Goal: Task Accomplishment & Management: Use online tool/utility

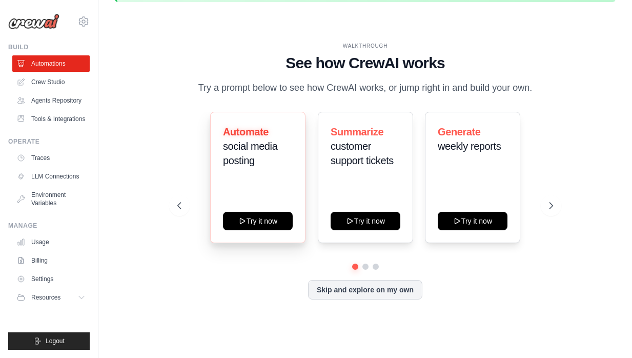
scroll to position [45, 0]
click at [551, 207] on icon at bounding box center [551, 205] width 10 height 10
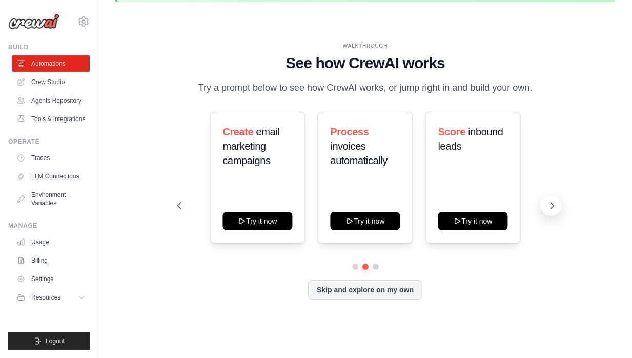
click at [554, 206] on icon at bounding box center [551, 205] width 10 height 10
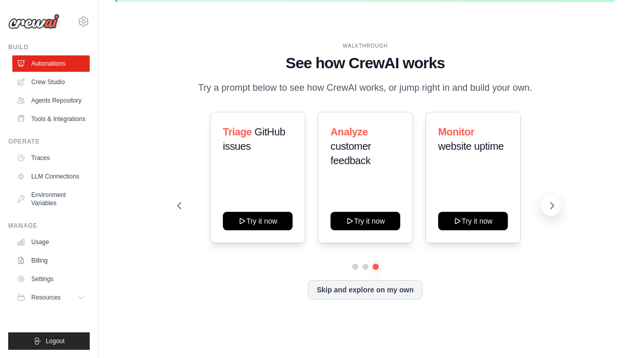
click at [554, 206] on icon at bounding box center [551, 205] width 10 height 10
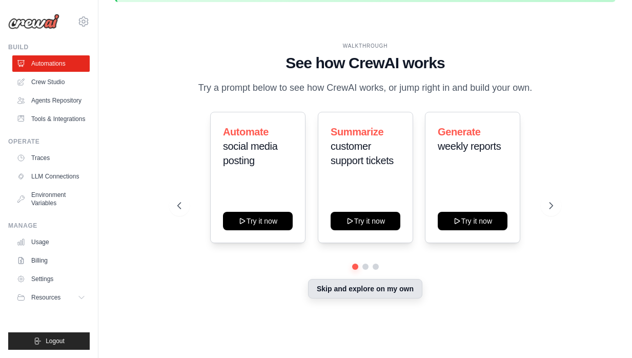
click at [377, 292] on button "Skip and explore on my own" at bounding box center [365, 288] width 114 height 19
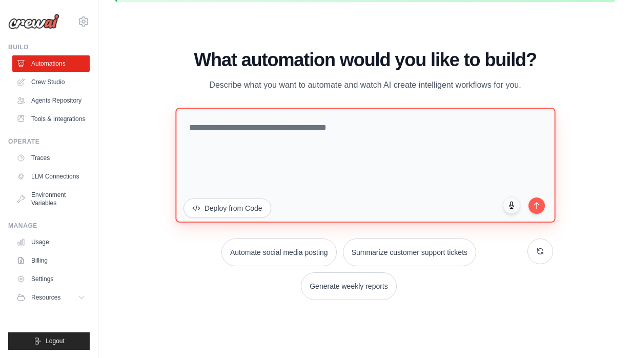
click at [227, 150] on textarea at bounding box center [365, 165] width 380 height 115
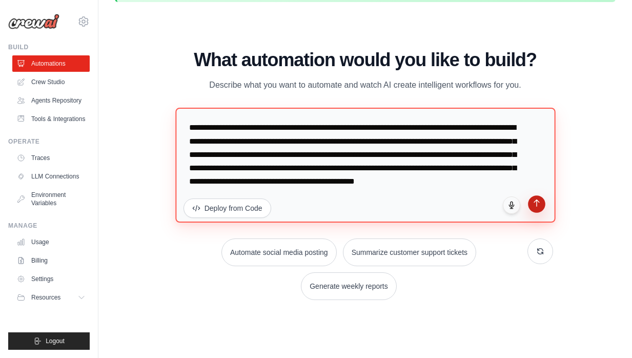
type textarea "**********"
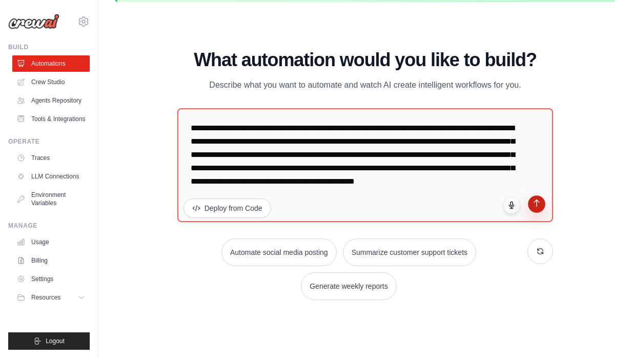
click at [533, 206] on icon "submit" at bounding box center [536, 203] width 9 height 9
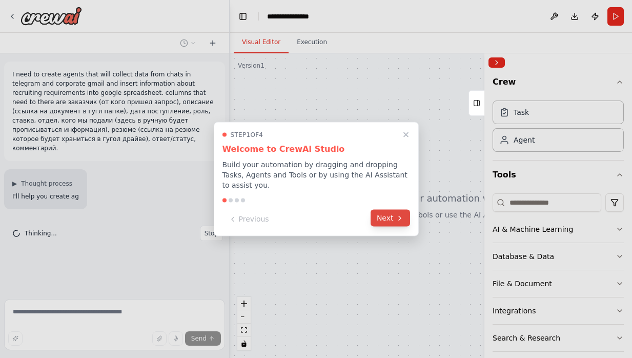
click at [398, 220] on icon at bounding box center [399, 218] width 8 height 8
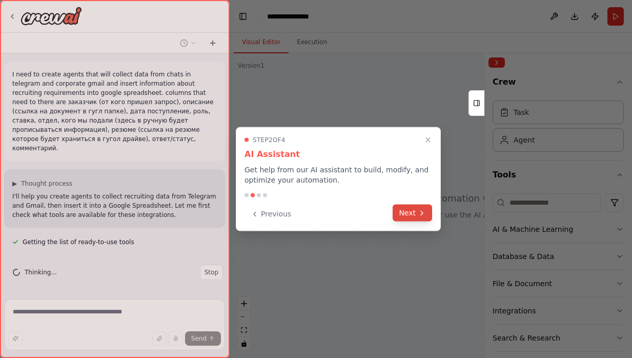
click at [412, 211] on button "Next" at bounding box center [411, 212] width 39 height 17
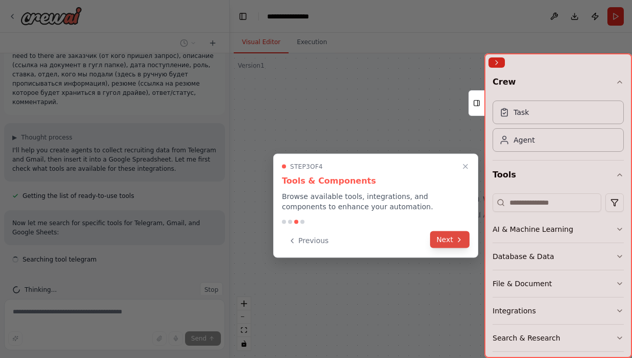
scroll to position [55, 0]
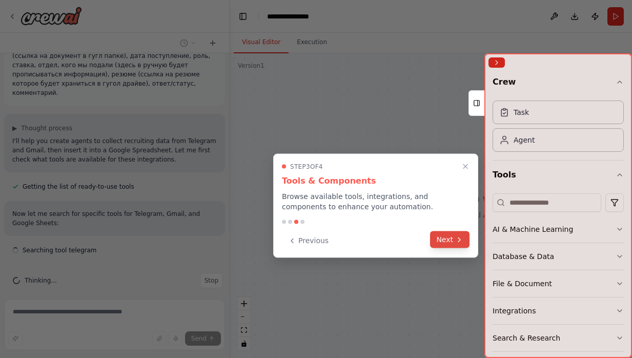
click at [449, 242] on button "Next" at bounding box center [449, 239] width 39 height 17
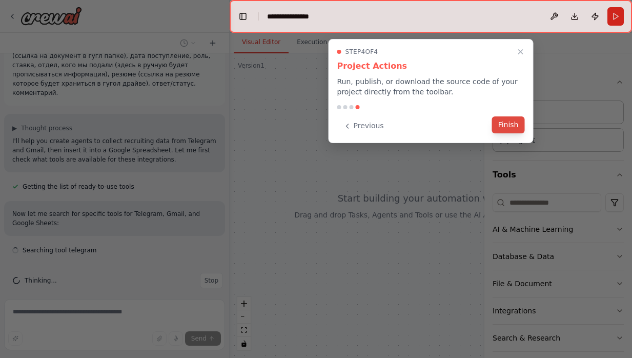
click at [509, 122] on button "Finish" at bounding box center [508, 124] width 33 height 17
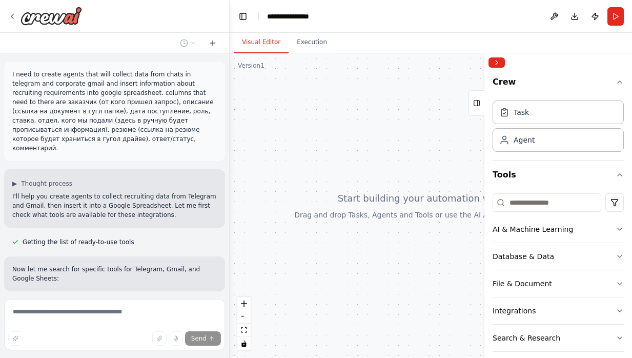
scroll to position [0, 0]
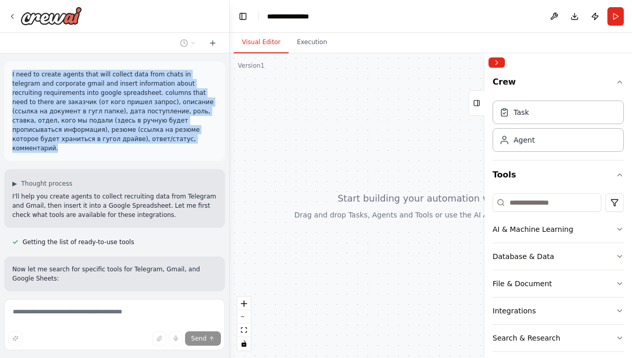
drag, startPoint x: 126, startPoint y: 138, endPoint x: 10, endPoint y: 73, distance: 133.0
click at [10, 73] on div "I need to create agents that will collect data from chats in telegram and corpo…" at bounding box center [114, 110] width 221 height 99
copy p "I need to create agents that will collect data from chats in telegram and corpo…"
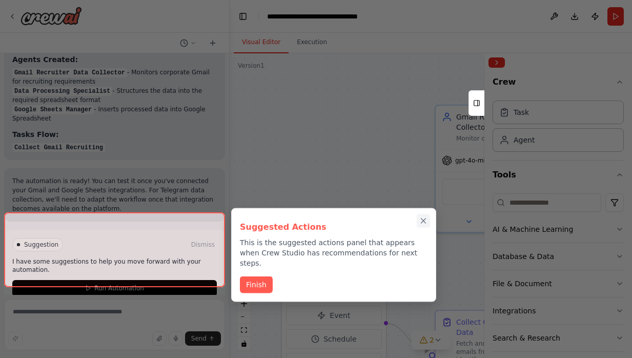
click at [425, 221] on icon "Close walkthrough" at bounding box center [422, 220] width 9 height 9
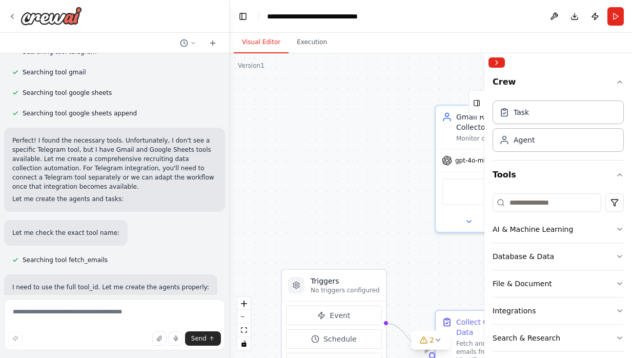
scroll to position [107, 0]
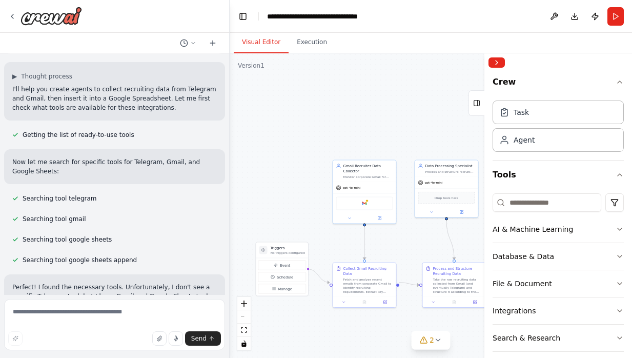
drag, startPoint x: 355, startPoint y: 234, endPoint x: 326, endPoint y: 235, distance: 28.7
click at [326, 235] on div ".deletable-edge-delete-btn { width: 20px; height: 20px; border: 0px solid #ffff…" at bounding box center [430, 205] width 402 height 304
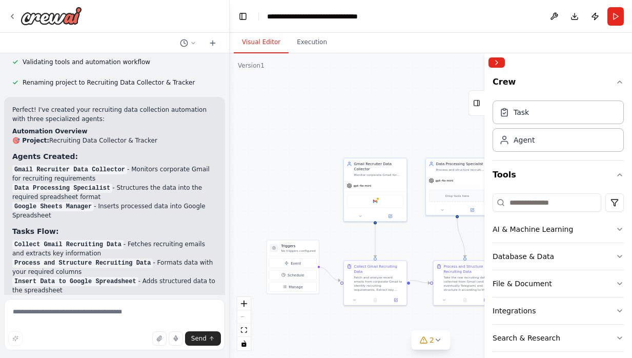
scroll to position [715, 0]
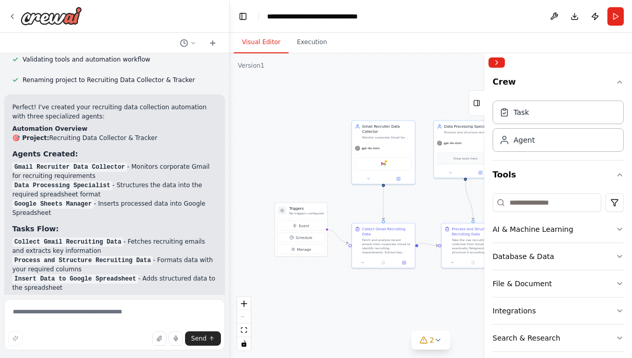
drag, startPoint x: 399, startPoint y: 140, endPoint x: 408, endPoint y: 102, distance: 38.4
click at [408, 102] on div ".deletable-edge-delete-btn { width: 20px; height: 20px; border: 0px solid #ffff…" at bounding box center [430, 205] width 402 height 304
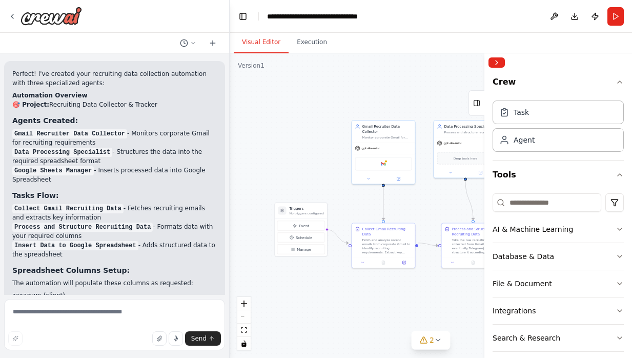
scroll to position [757, 0]
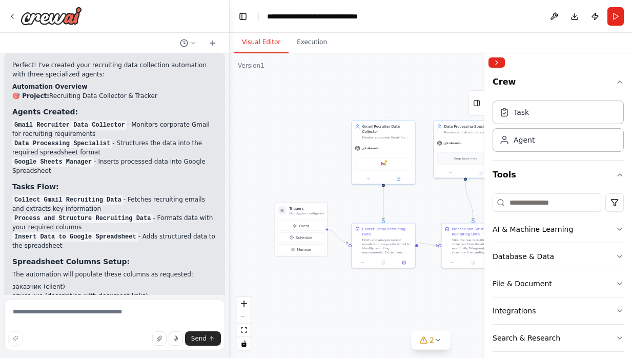
click at [107, 213] on li "Process and Structure Recruiting Data - Formats data with your required columns" at bounding box center [114, 222] width 204 height 18
click at [101, 213] on li "Process and Structure Recruiting Data - Formats data with your required columns" at bounding box center [114, 222] width 204 height 18
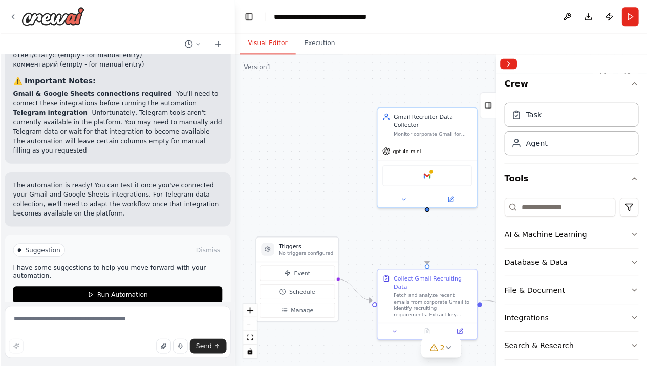
scroll to position [1055, 0]
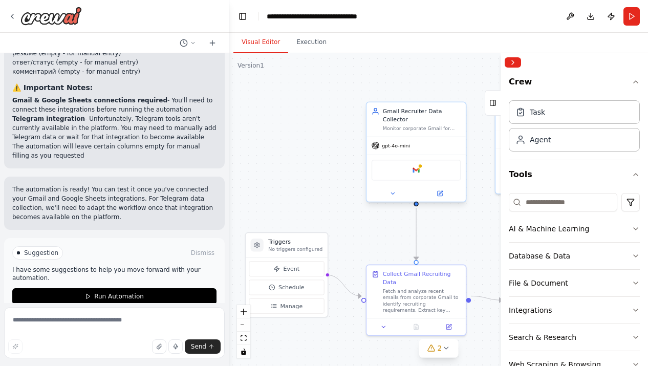
click at [400, 170] on div "Google gmail" at bounding box center [417, 170] width 90 height 21
click at [409, 174] on div "Google gmail" at bounding box center [417, 170] width 90 height 21
click at [409, 132] on div "Gmail Recruiter Data Collector Monitor corporate Gmail for recruiting requireme…" at bounding box center [416, 119] width 99 height 34
click at [391, 194] on icon at bounding box center [393, 194] width 7 height 7
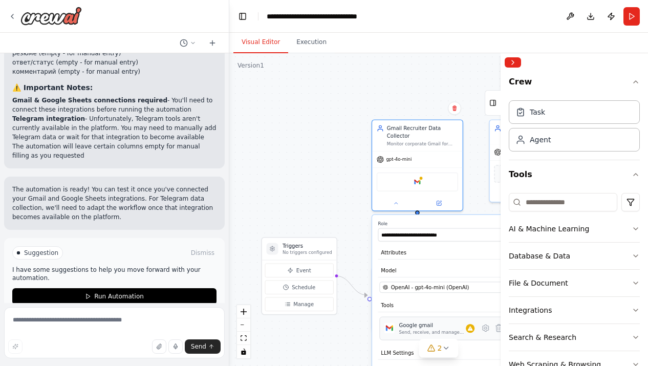
click at [421, 337] on div "Google gmail Send, receive, and manage Gmail messages and email settings." at bounding box center [445, 329] width 131 height 24
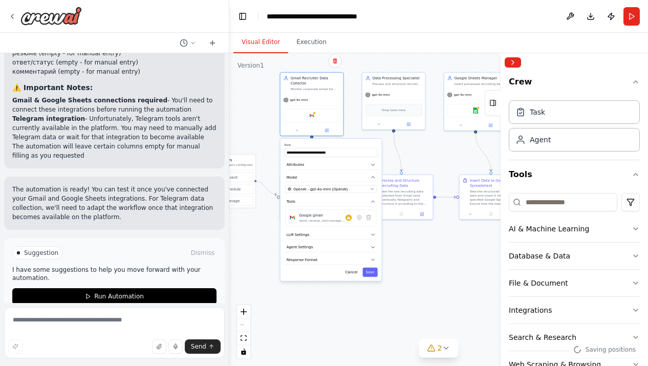
drag, startPoint x: 467, startPoint y: 225, endPoint x: 372, endPoint y: 130, distance: 134.4
click at [372, 130] on div ".deletable-edge-delete-btn { width: 20px; height: 20px; border: 0px solid #ffff…" at bounding box center [438, 209] width 419 height 313
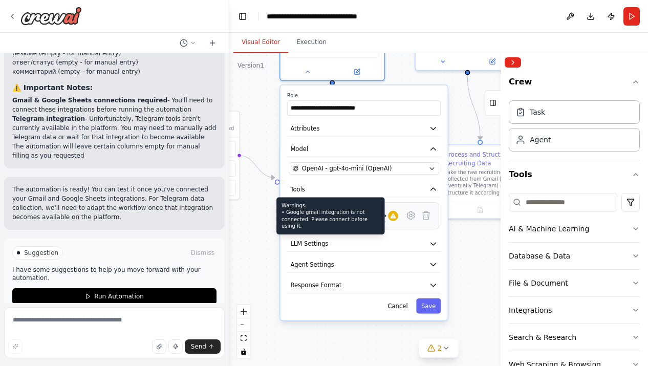
click at [395, 217] on icon at bounding box center [393, 216] width 6 height 5
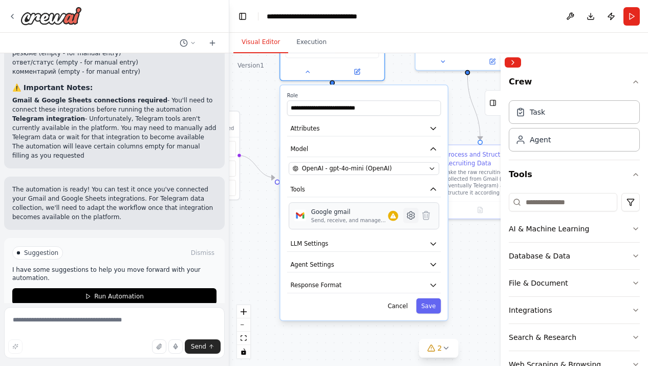
click at [412, 217] on icon at bounding box center [411, 216] width 7 height 8
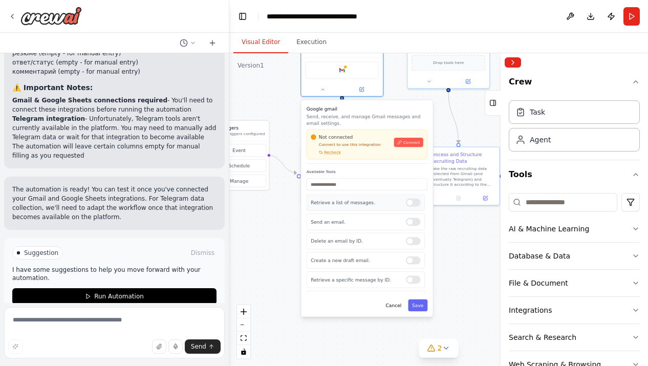
scroll to position [-1, 0]
click at [403, 140] on button "Connect" at bounding box center [408, 142] width 29 height 9
click at [331, 154] on span "Recheck" at bounding box center [332, 152] width 17 height 5
click at [393, 308] on button "Cancel" at bounding box center [394, 306] width 24 height 12
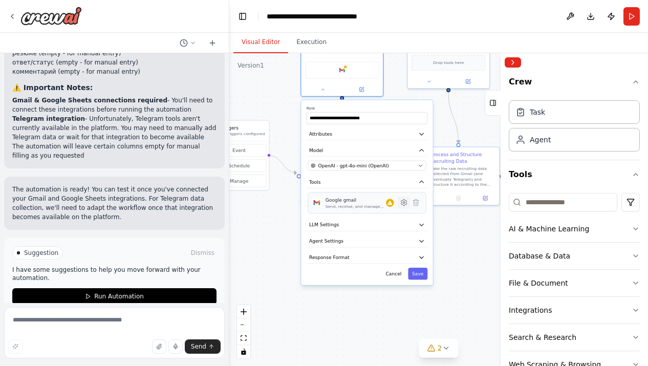
click at [405, 206] on icon at bounding box center [405, 203] width 6 height 6
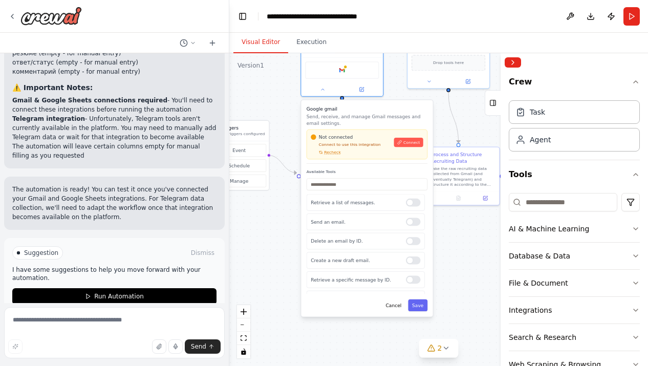
scroll to position [74, 0]
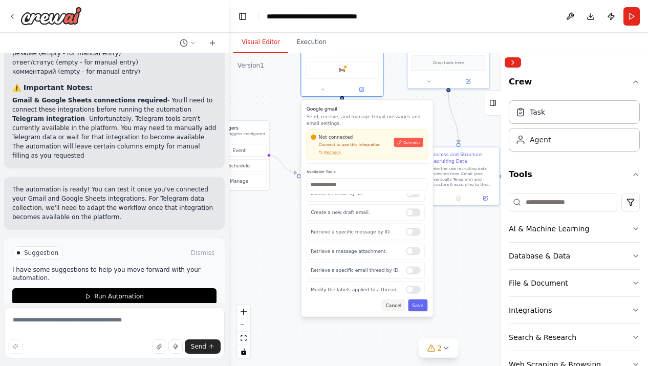
click at [396, 311] on button "Cancel" at bounding box center [394, 306] width 24 height 12
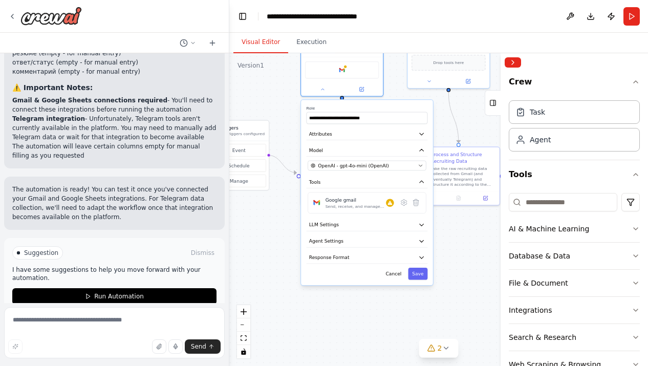
scroll to position [0, 0]
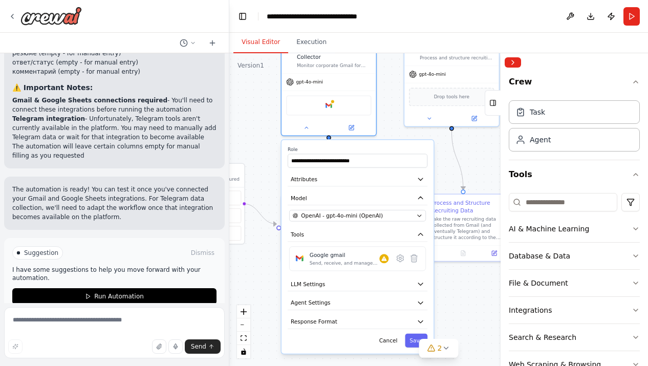
drag, startPoint x: 462, startPoint y: 267, endPoint x: 451, endPoint y: 308, distance: 42.4
click at [451, 308] on div ".deletable-edge-delete-btn { width: 20px; height: 20px; border: 0px solid #ffff…" at bounding box center [438, 209] width 419 height 313
click at [309, 129] on icon at bounding box center [306, 126] width 6 height 6
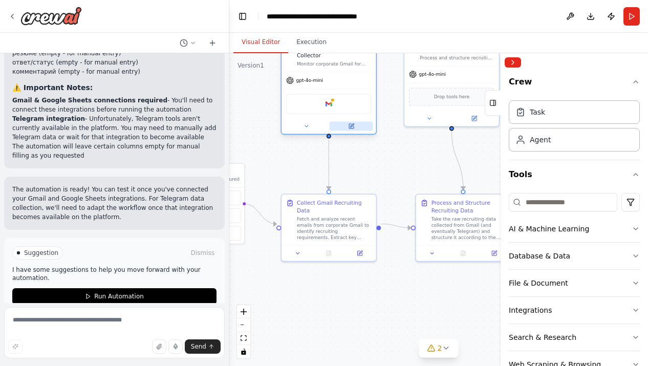
click at [358, 125] on button at bounding box center [352, 125] width 44 height 9
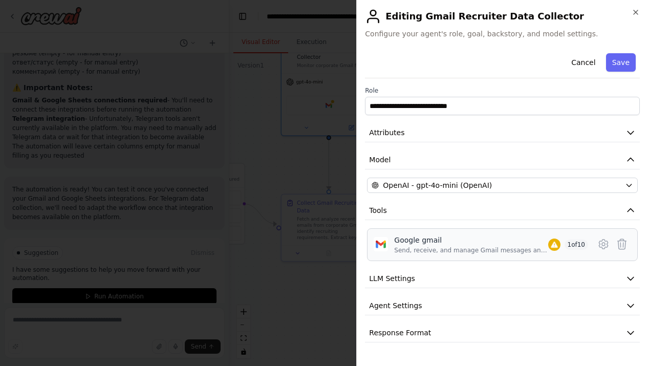
click at [567, 245] on span "1 of 10" at bounding box center [577, 245] width 24 height 10
click at [578, 246] on span "1 of 10" at bounding box center [577, 245] width 24 height 10
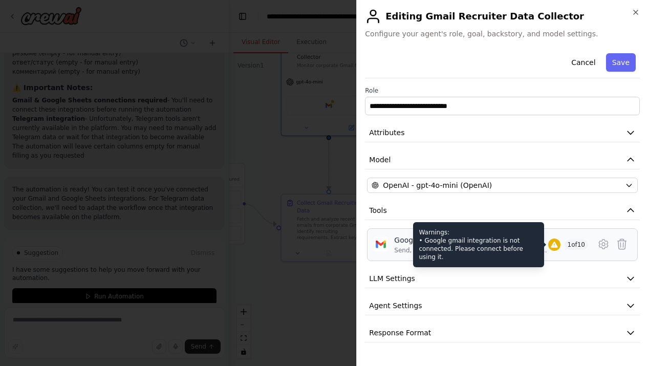
click at [497, 245] on div "Warnings: • Google gmail integration is not connected. Please connect before us…" at bounding box center [478, 244] width 131 height 45
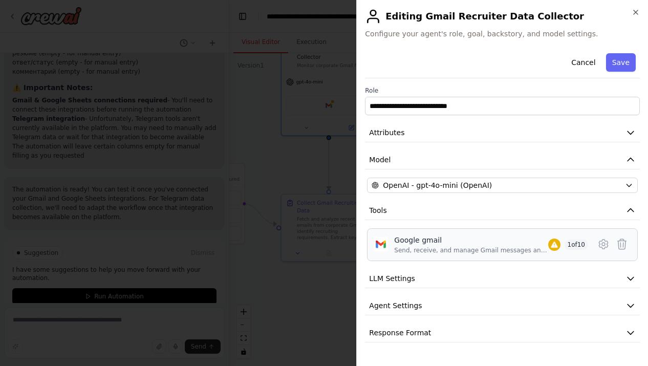
click at [399, 238] on div "Google gmail" at bounding box center [471, 240] width 154 height 10
click at [606, 243] on icon at bounding box center [604, 244] width 12 height 12
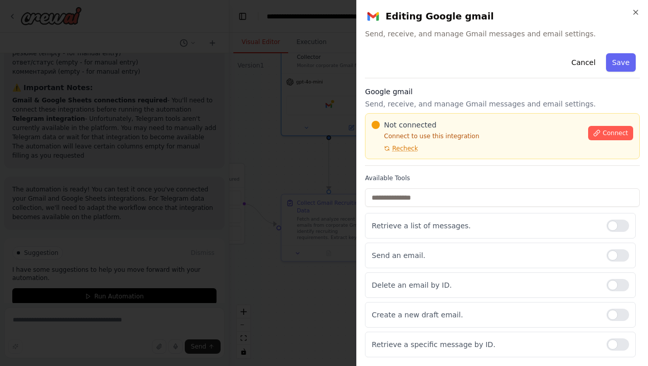
drag, startPoint x: 618, startPoint y: 134, endPoint x: 463, endPoint y: 153, distance: 155.8
click at [463, 153] on div "Not connected Connect to use this integration Recheck Connect" at bounding box center [502, 136] width 275 height 46
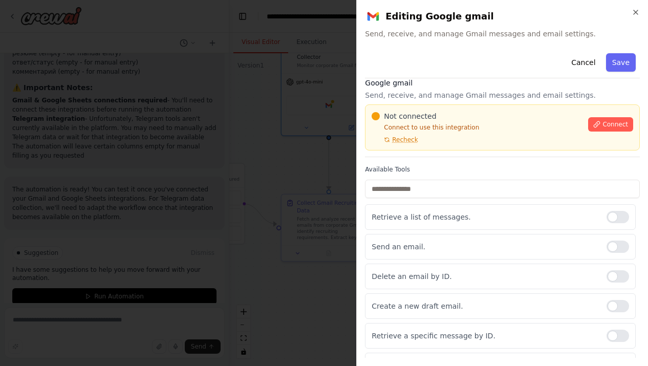
scroll to position [10, 0]
click at [607, 126] on span "Connect" at bounding box center [616, 123] width 26 height 8
click at [614, 122] on span "Connect" at bounding box center [616, 123] width 26 height 8
click at [616, 126] on span "Connect" at bounding box center [616, 123] width 26 height 8
click at [614, 125] on span "Connect" at bounding box center [616, 123] width 26 height 8
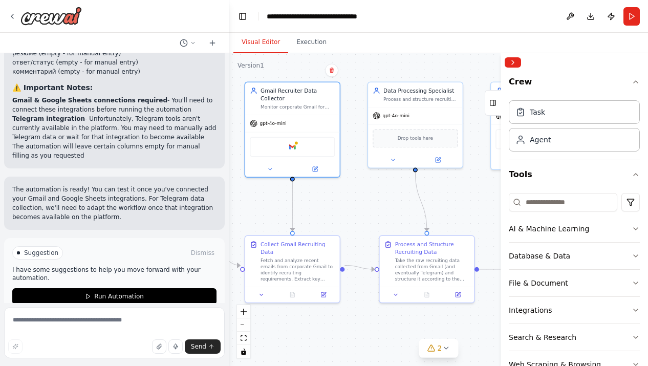
drag, startPoint x: 388, startPoint y: 154, endPoint x: 351, endPoint y: 190, distance: 51.4
click at [351, 190] on div ".deletable-edge-delete-btn { width: 20px; height: 20px; border: 0px solid #ffff…" at bounding box center [438, 209] width 419 height 313
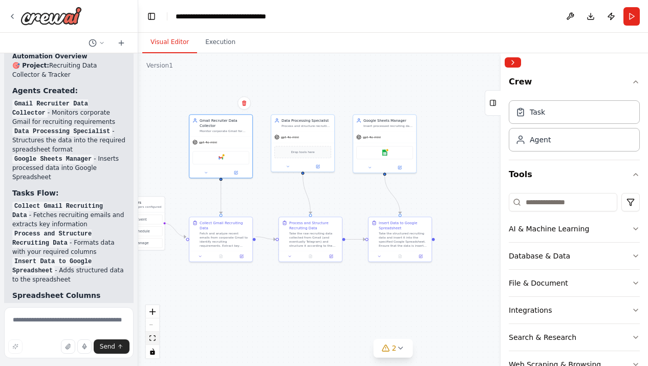
drag, startPoint x: 228, startPoint y: 353, endPoint x: 148, endPoint y: 343, distance: 81.1
click at [139, 349] on div "I need to create agents that will collect data from chats in telegram and corpo…" at bounding box center [324, 183] width 648 height 366
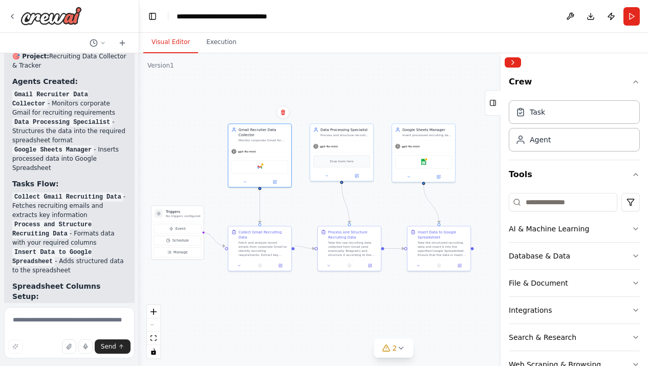
drag, startPoint x: 267, startPoint y: 191, endPoint x: 305, endPoint y: 200, distance: 39.0
click at [305, 200] on div ".deletable-edge-delete-btn { width: 20px; height: 20px; border: 0px solid #ffff…" at bounding box center [393, 209] width 509 height 313
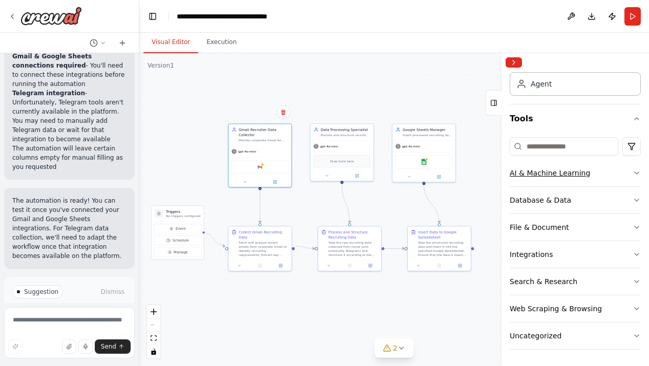
scroll to position [56, 0]
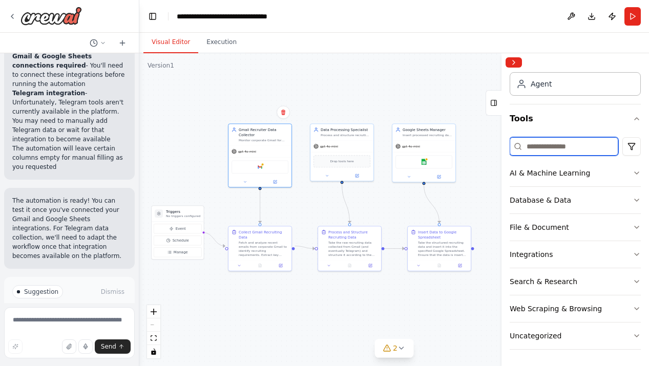
click at [539, 148] on input at bounding box center [564, 146] width 109 height 18
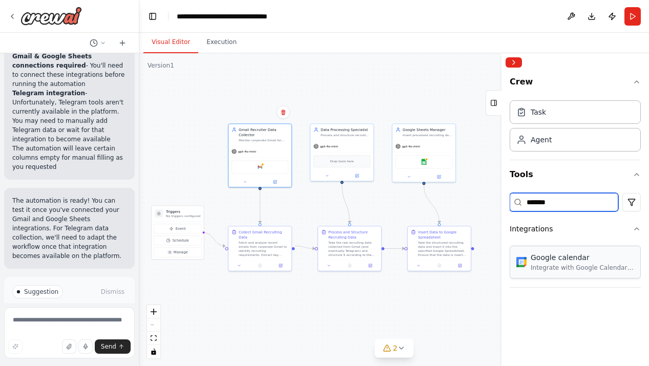
scroll to position [0, 0]
type input "*******"
click at [536, 228] on div "Integrations" at bounding box center [531, 229] width 43 height 10
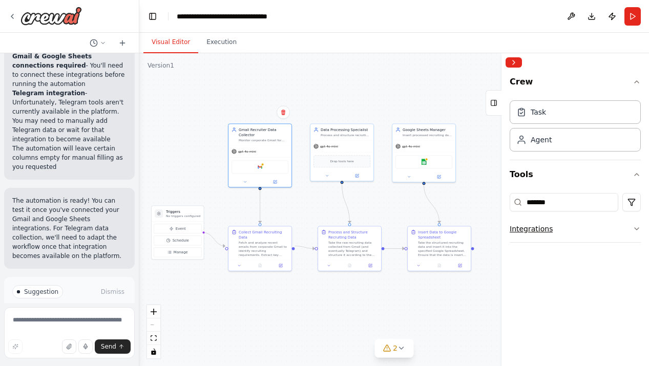
click at [536, 228] on div "Integrations" at bounding box center [531, 229] width 43 height 10
click at [514, 62] on button "Collapse right sidebar" at bounding box center [514, 62] width 16 height 10
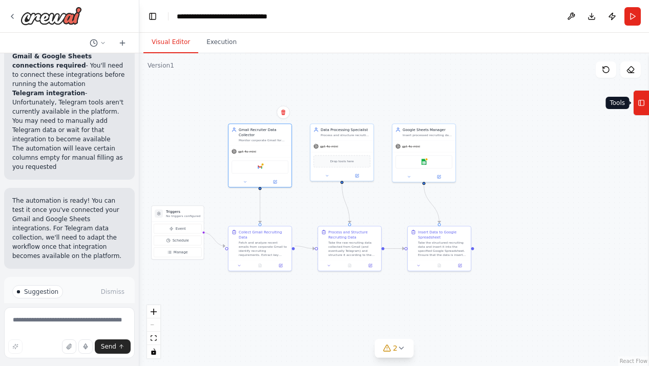
click at [631, 103] on rect at bounding box center [642, 103] width 6 height 6
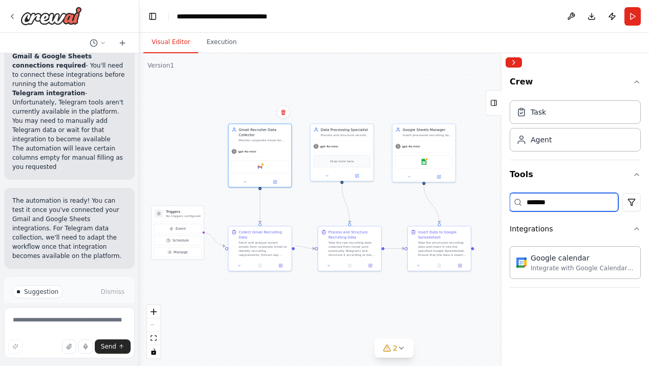
click at [571, 201] on input "*******" at bounding box center [564, 202] width 109 height 18
click at [246, 181] on icon at bounding box center [245, 180] width 2 height 1
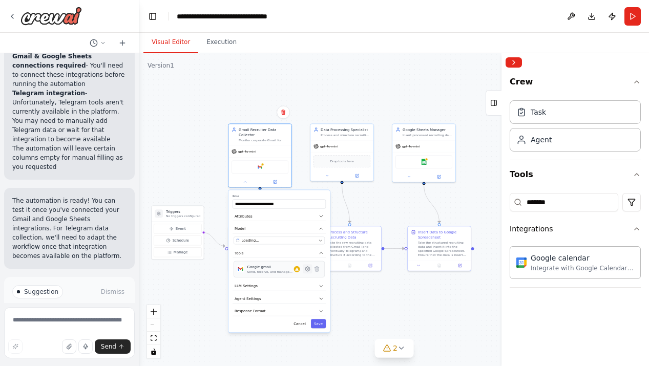
click at [307, 267] on icon at bounding box center [307, 269] width 5 height 5
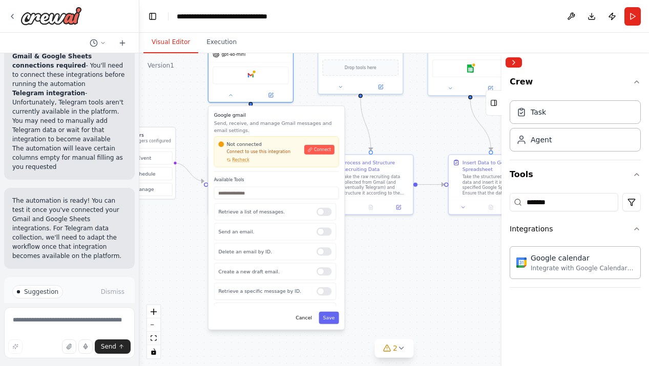
drag, startPoint x: 384, startPoint y: 318, endPoint x: 384, endPoint y: 255, distance: 63.5
click at [384, 255] on div ".deletable-edge-delete-btn { width: 20px; height: 20px; border: 0px solid #ffff…" at bounding box center [394, 209] width 510 height 313
click at [301, 318] on button "Cancel" at bounding box center [303, 318] width 25 height 12
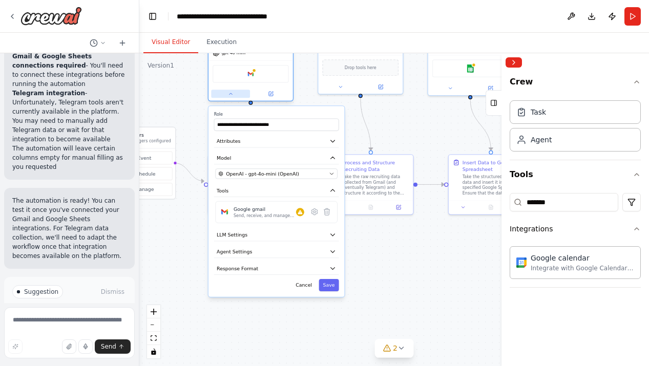
click at [227, 95] on button at bounding box center [230, 94] width 39 height 8
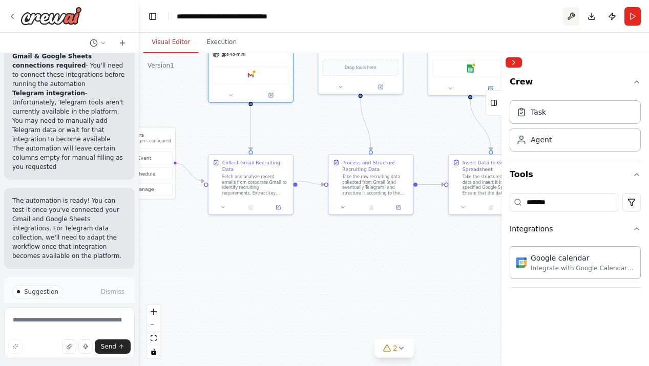
click at [569, 15] on button at bounding box center [571, 16] width 16 height 18
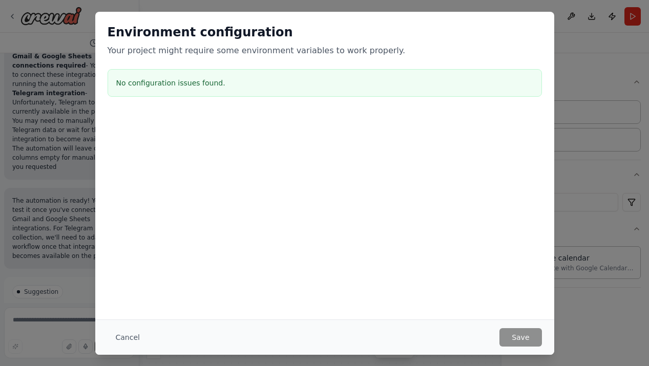
click at [454, 228] on div "Environment configuration Your project might require some environment variables…" at bounding box center [324, 166] width 459 height 308
click at [129, 332] on button "Cancel" at bounding box center [128, 337] width 40 height 18
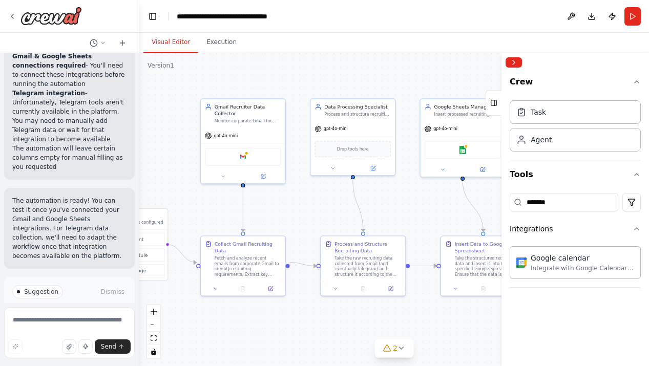
drag, startPoint x: 417, startPoint y: 119, endPoint x: 410, endPoint y: 200, distance: 81.8
click at [410, 200] on div ".deletable-edge-delete-btn { width: 20px; height: 20px; border: 0px solid #ffff…" at bounding box center [394, 209] width 510 height 313
click at [562, 197] on input "*******" at bounding box center [564, 202] width 109 height 18
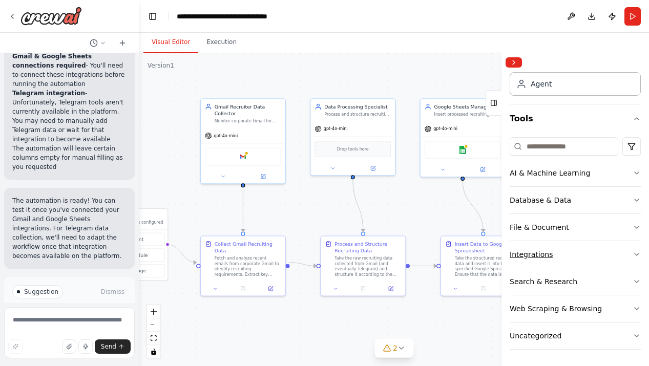
click at [534, 257] on div "Integrations" at bounding box center [531, 254] width 43 height 10
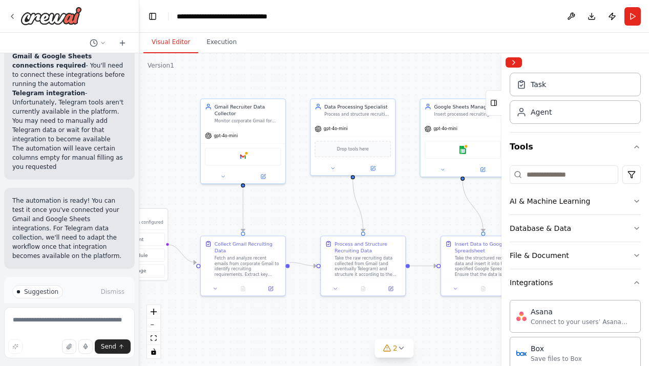
scroll to position [4, 0]
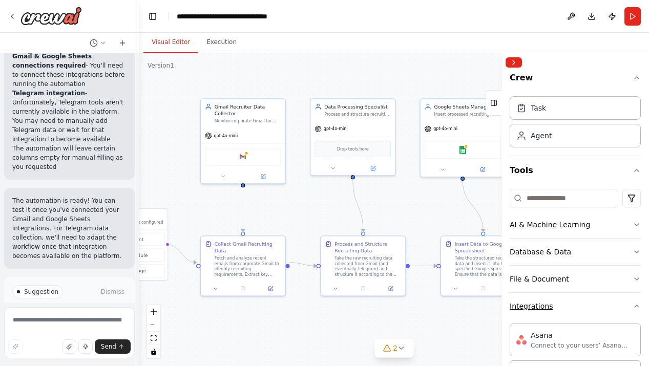
click at [538, 310] on div "Integrations" at bounding box center [531, 306] width 43 height 10
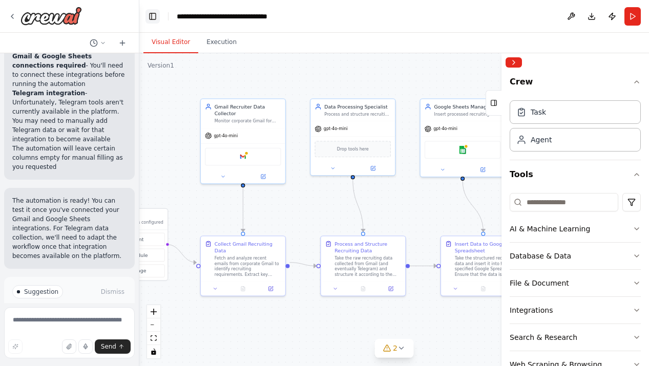
click at [154, 17] on button "Toggle Left Sidebar" at bounding box center [152, 16] width 14 height 14
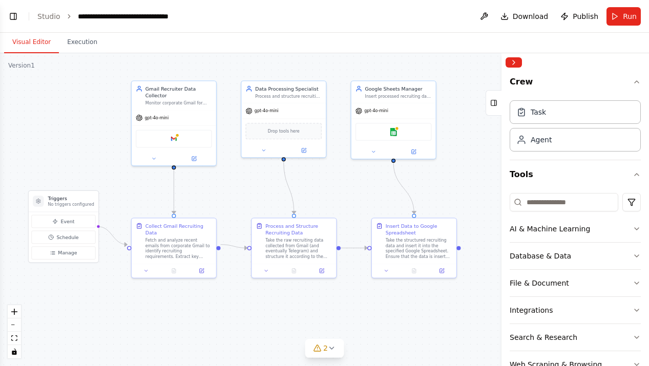
drag, startPoint x: 151, startPoint y: 205, endPoint x: 221, endPoint y: 186, distance: 72.1
click at [221, 186] on div ".deletable-edge-delete-btn { width: 20px; height: 20px; border: 0px solid #ffff…" at bounding box center [324, 209] width 649 height 313
click at [16, 19] on button "Toggle Left Sidebar" at bounding box center [13, 16] width 14 height 14
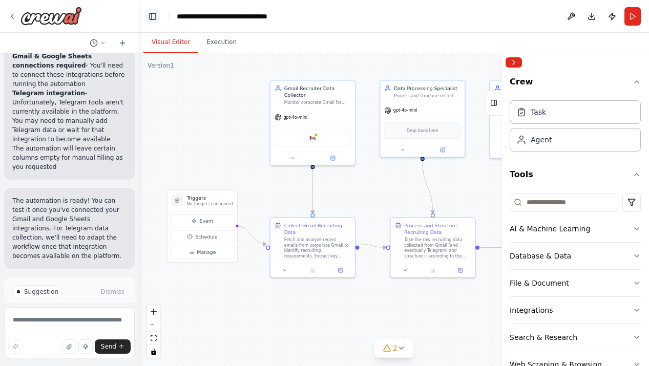
click at [151, 20] on button "Toggle Left Sidebar" at bounding box center [152, 16] width 14 height 14
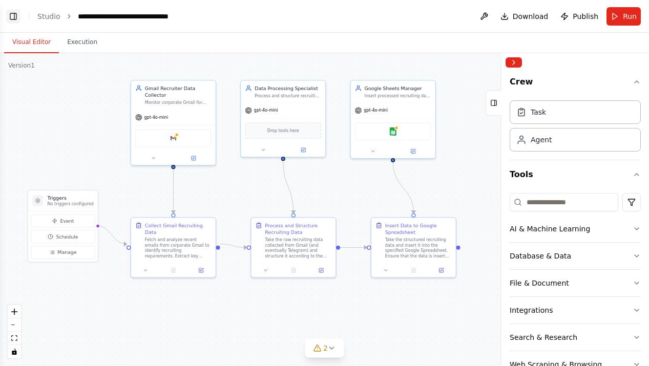
click at [8, 16] on button "Toggle Left Sidebar" at bounding box center [13, 16] width 14 height 14
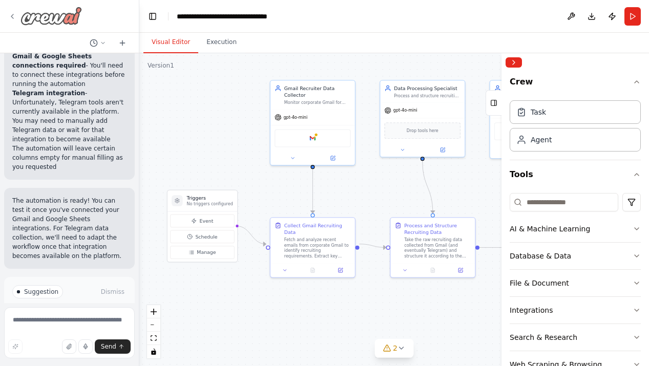
click at [30, 13] on img at bounding box center [50, 16] width 61 height 18
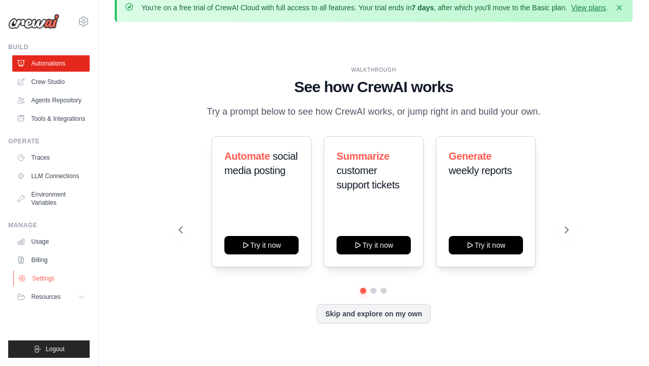
click at [44, 279] on link "Settings" at bounding box center [51, 278] width 77 height 16
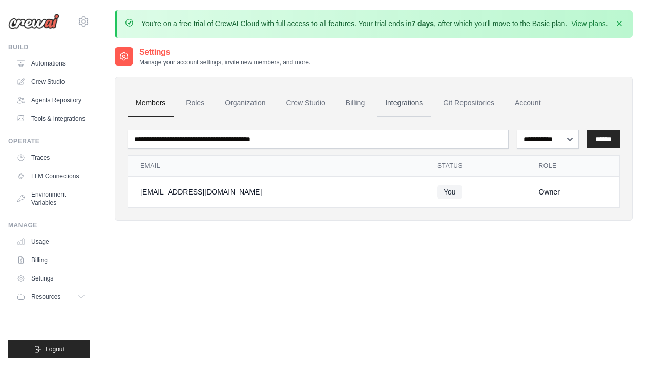
click at [409, 112] on link "Integrations" at bounding box center [404, 104] width 54 height 28
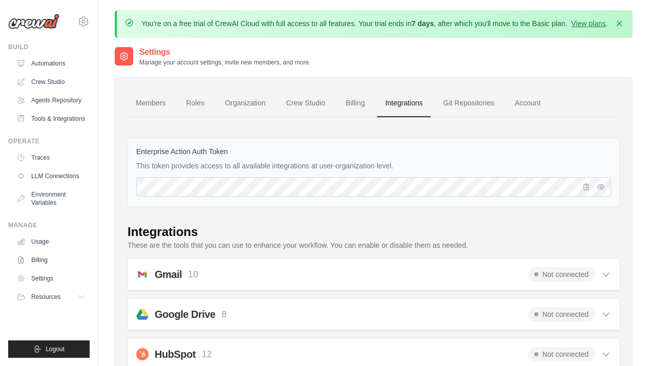
click at [433, 282] on div "Gmail 10 Not connected" at bounding box center [373, 274] width 475 height 14
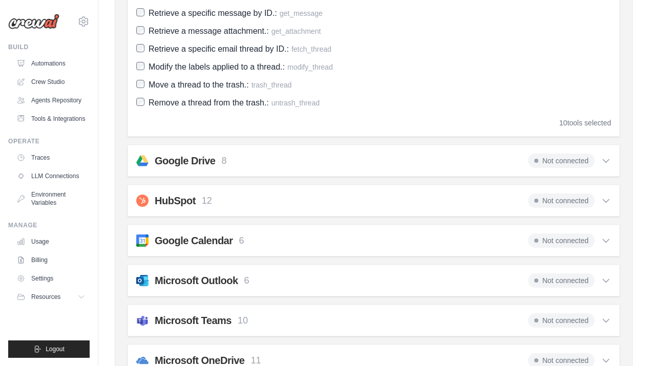
scroll to position [402, 0]
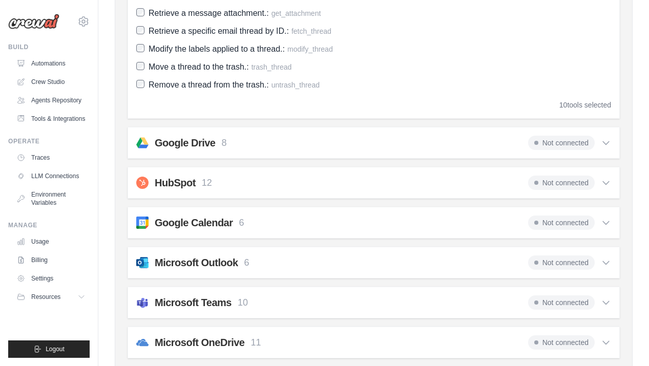
click at [444, 159] on div "Google Drive 8 Not connected Select all List files and folders in Google Drive.…" at bounding box center [374, 143] width 492 height 32
click at [445, 150] on div "Google Drive 8 Not connected" at bounding box center [373, 143] width 475 height 14
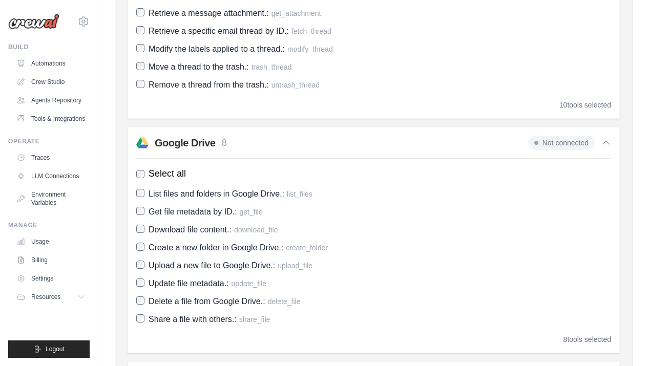
click at [445, 150] on div "Google Drive 8 Not connected" at bounding box center [373, 143] width 475 height 14
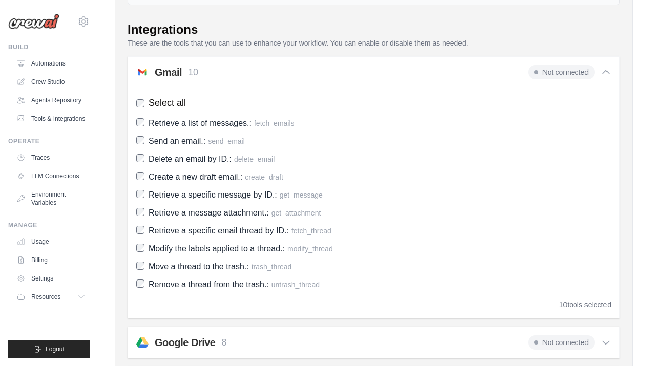
scroll to position [151, 0]
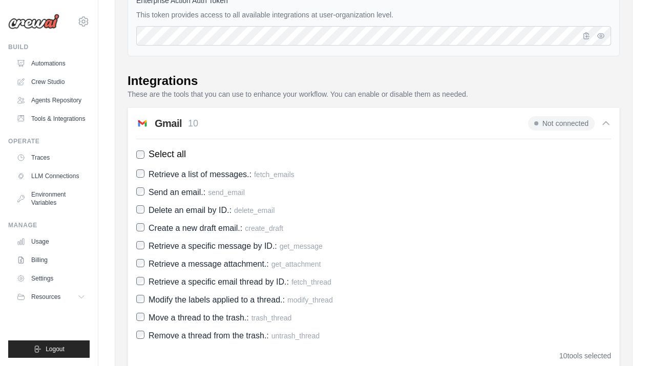
click at [601, 129] on icon at bounding box center [606, 123] width 10 height 10
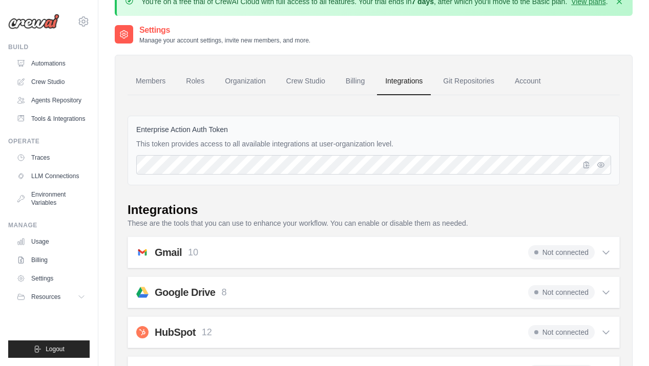
scroll to position [19, 0]
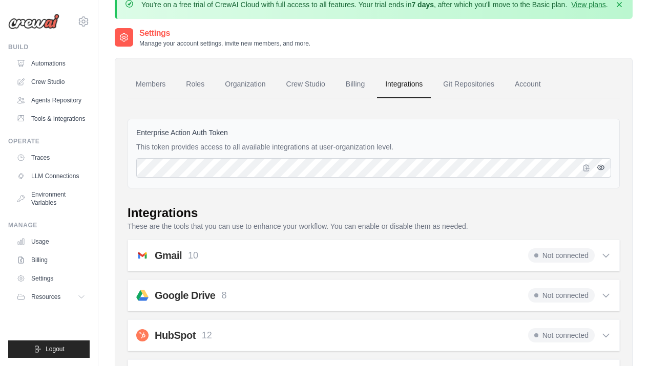
click at [601, 169] on icon "button" at bounding box center [601, 167] width 2 height 2
click at [601, 172] on icon "button" at bounding box center [601, 167] width 8 height 8
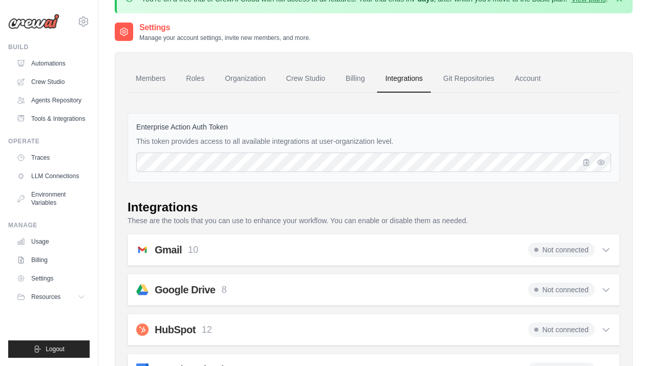
click at [434, 257] on div "Gmail 10 Not connected" at bounding box center [373, 250] width 475 height 14
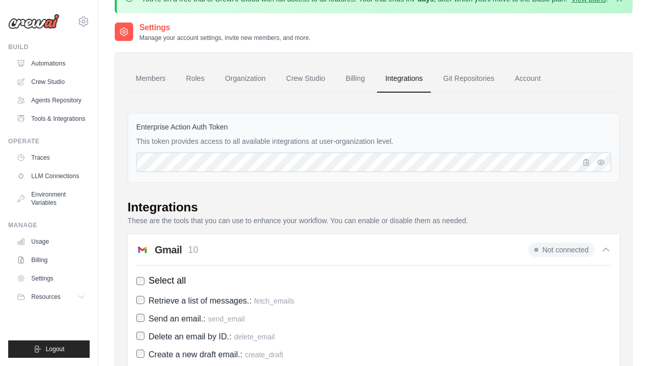
click at [567, 257] on span "Not connected" at bounding box center [561, 250] width 67 height 14
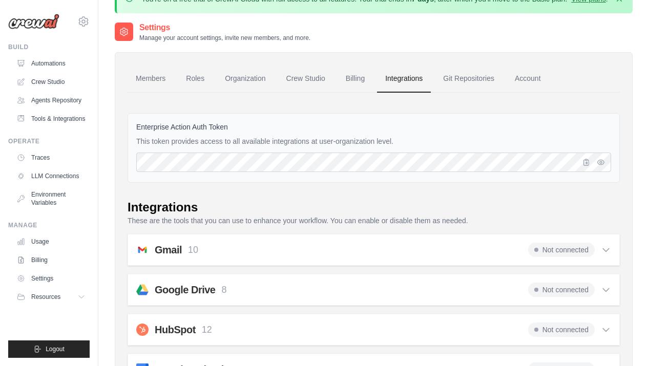
click at [447, 253] on div "Gmail 10 Not connected" at bounding box center [373, 250] width 475 height 14
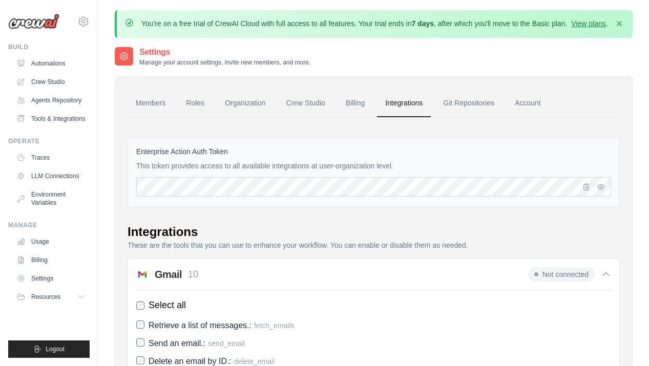
scroll to position [0, 0]
click at [573, 282] on span "Not connected" at bounding box center [561, 274] width 67 height 14
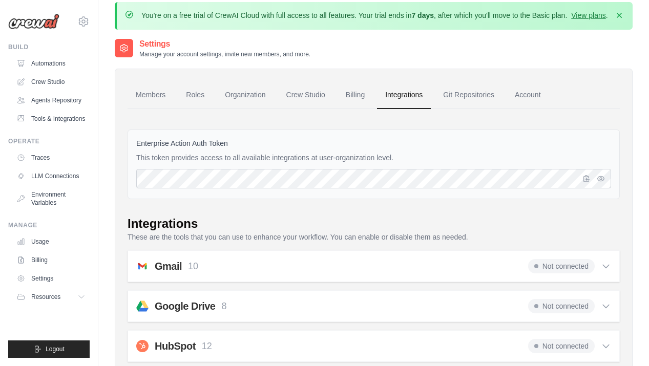
scroll to position [6, 0]
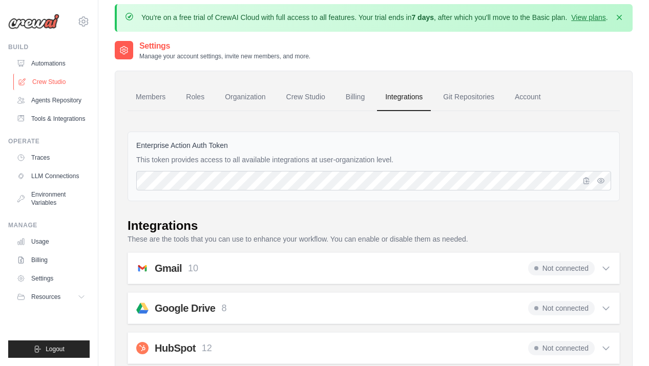
click at [54, 83] on link "Crew Studio" at bounding box center [51, 82] width 77 height 16
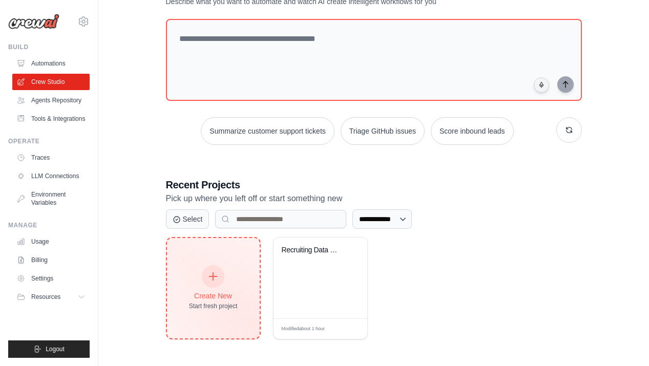
scroll to position [91, 0]
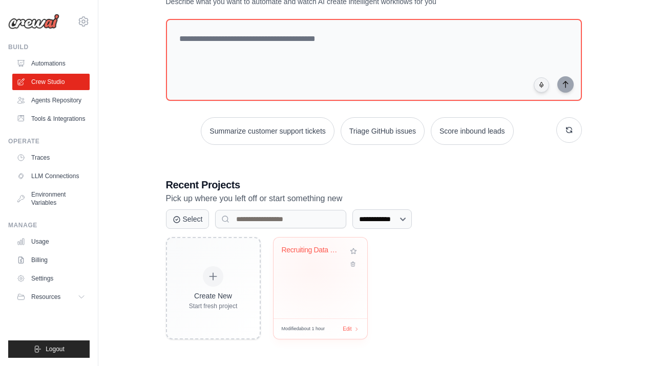
click at [312, 268] on div "Recruiting Data Collector & Tracker" at bounding box center [321, 278] width 94 height 81
click at [306, 274] on div "Recruiting Data Collector & Tracker" at bounding box center [321, 278] width 94 height 81
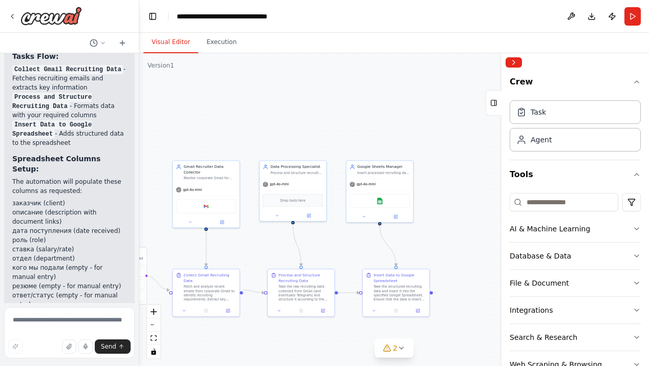
scroll to position [1395, 0]
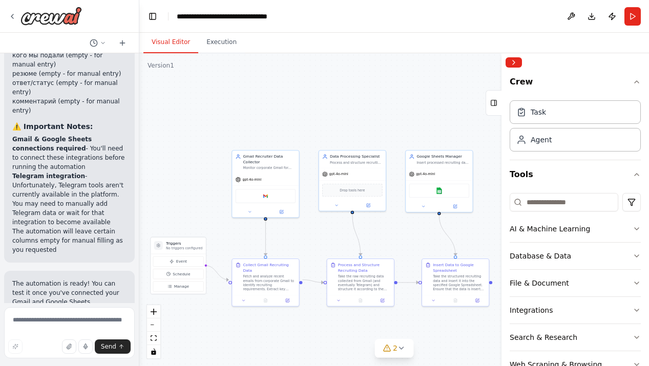
drag, startPoint x: 430, startPoint y: 251, endPoint x: 344, endPoint y: 241, distance: 86.7
click at [344, 241] on div ".deletable-edge-delete-btn { width: 20px; height: 20px; border: 0px solid #ffff…" at bounding box center [394, 209] width 510 height 313
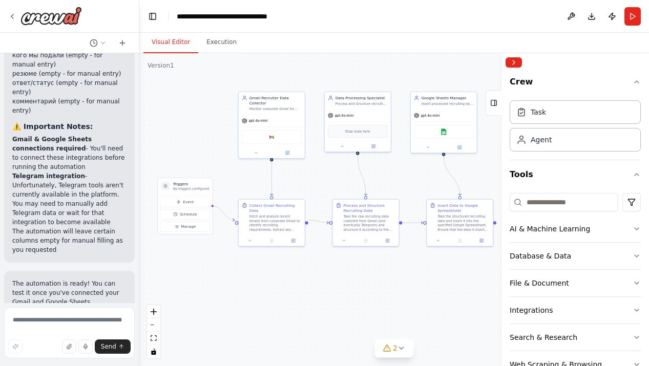
drag, startPoint x: 333, startPoint y: 229, endPoint x: 336, endPoint y: 170, distance: 59.5
click at [337, 171] on div ".deletable-edge-delete-btn { width: 20px; height: 20px; border: 0px solid #ffff…" at bounding box center [394, 209] width 510 height 313
click at [597, 19] on button "Download" at bounding box center [591, 16] width 16 height 18
